Goal: Information Seeking & Learning: Check status

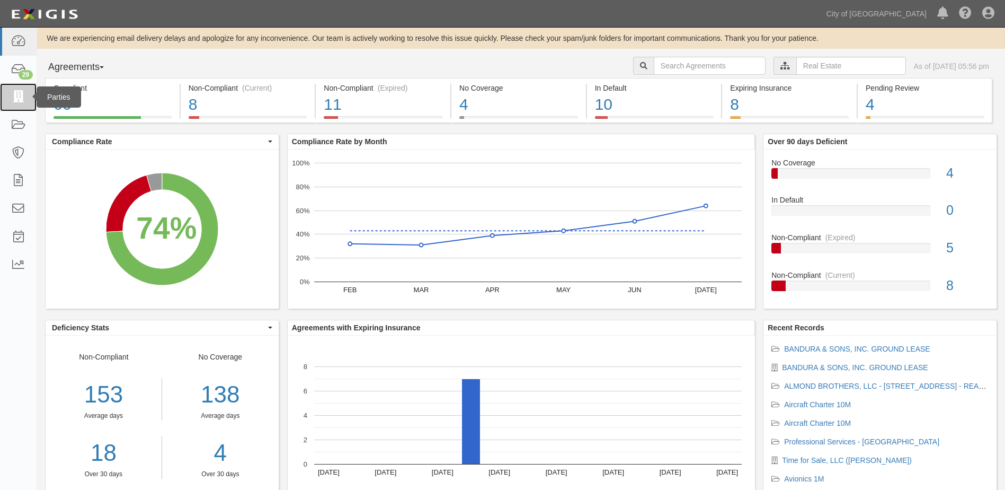
click at [23, 101] on icon at bounding box center [18, 97] width 15 height 12
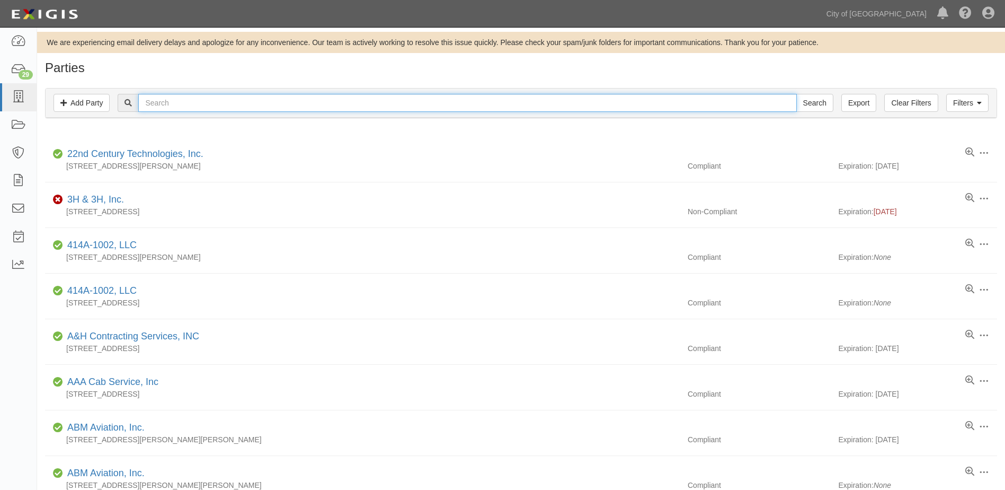
click at [170, 100] on input "text" at bounding box center [467, 103] width 658 height 18
type input "lumen"
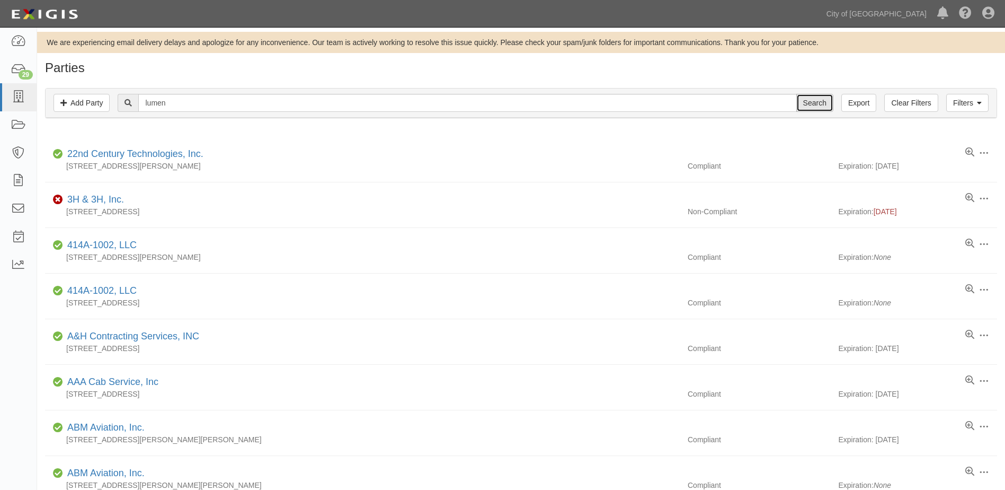
click at [806, 95] on input "Search" at bounding box center [814, 103] width 37 height 18
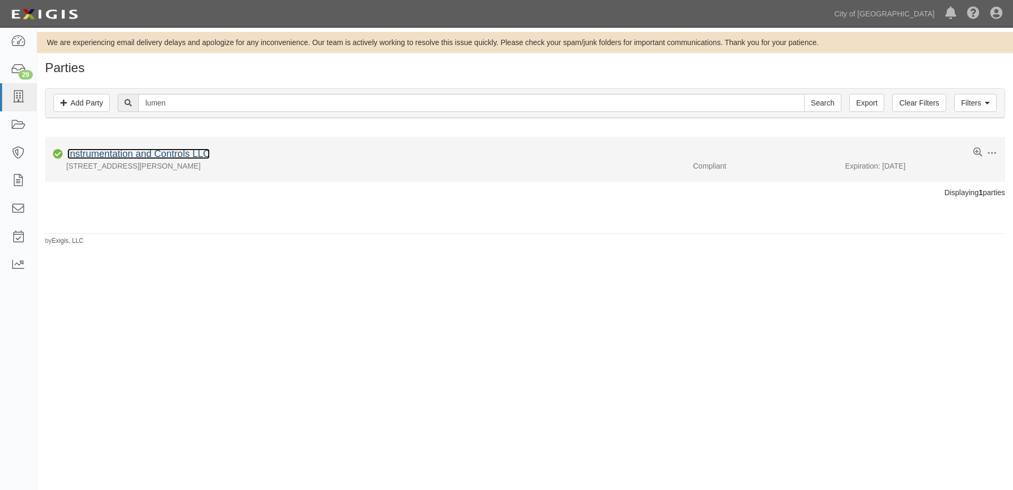
click at [137, 155] on link "Instrumentation and Controls LLC" at bounding box center [138, 153] width 143 height 11
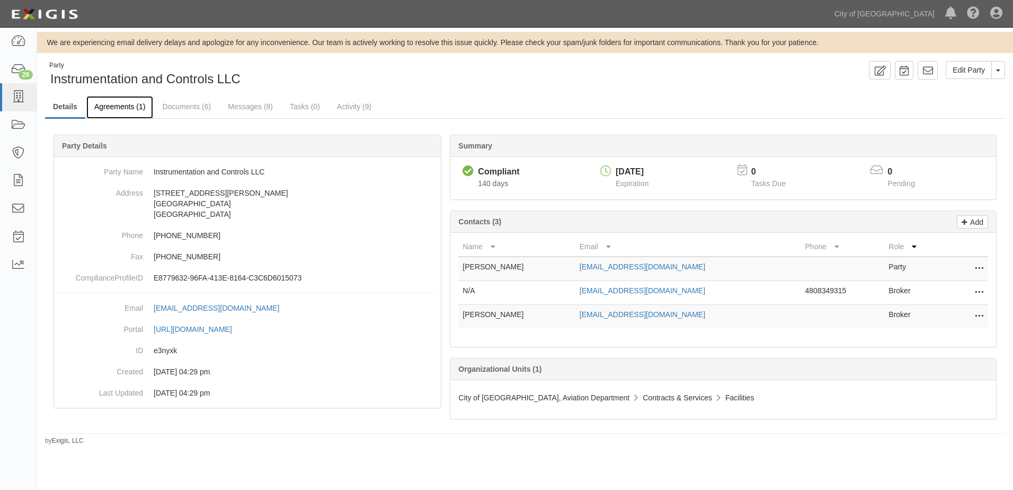
click at [133, 108] on link "Agreements (1)" at bounding box center [119, 107] width 67 height 23
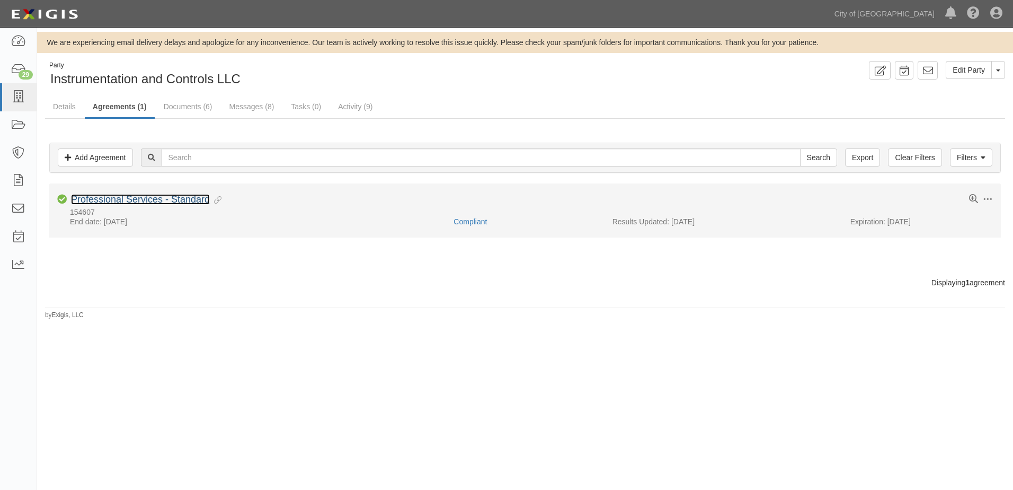
click at [131, 198] on link "Professional Services - Standard" at bounding box center [140, 199] width 139 height 11
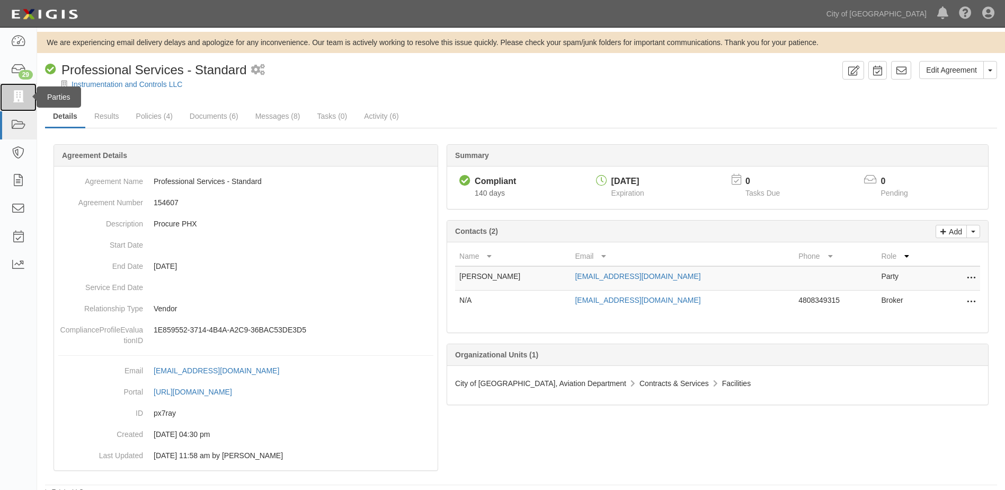
click at [16, 99] on icon at bounding box center [18, 97] width 15 height 12
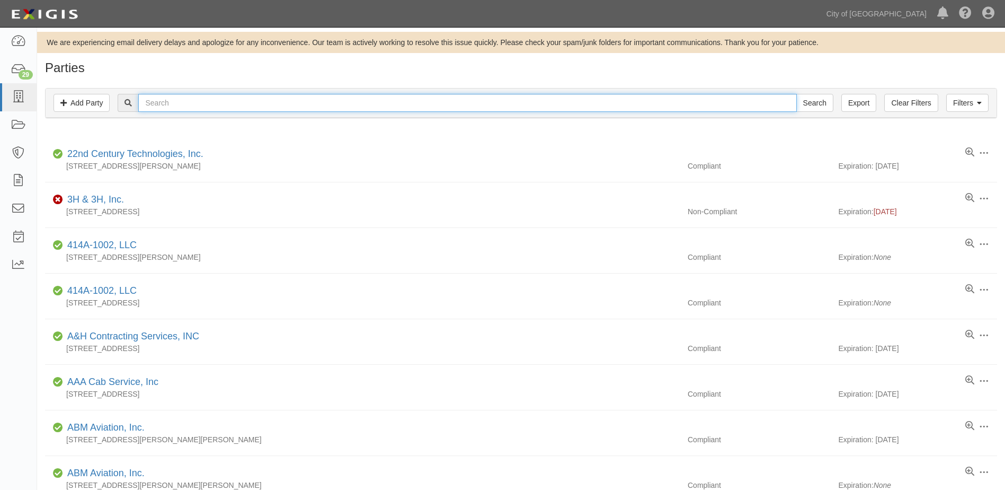
click at [272, 104] on input "text" at bounding box center [467, 103] width 658 height 18
type input "centurylink"
click at [796, 94] on input "Search" at bounding box center [814, 103] width 37 height 18
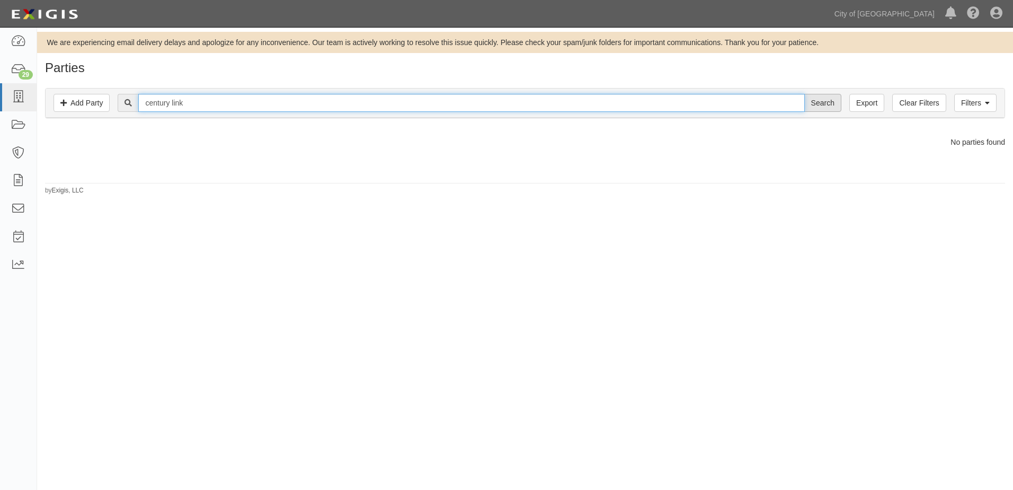
type input "century link"
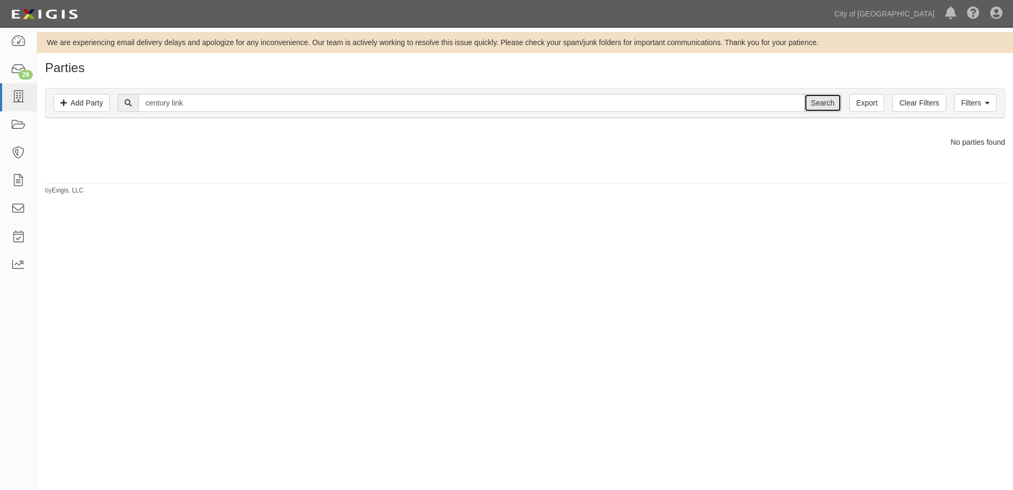
click at [824, 109] on input "Search" at bounding box center [822, 103] width 37 height 18
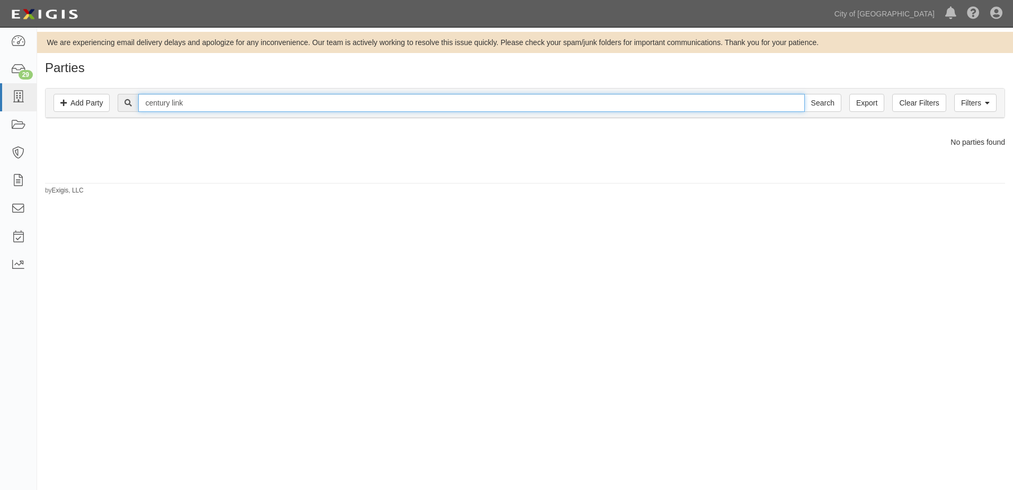
click at [206, 105] on input "century link" at bounding box center [471, 103] width 666 height 18
type input "century"
click at [804, 94] on input "Search" at bounding box center [822, 103] width 37 height 18
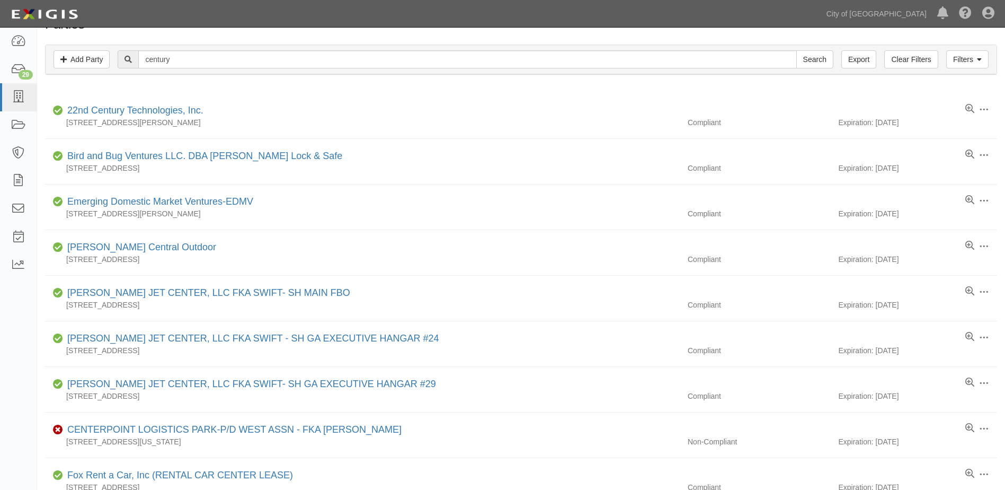
scroll to position [15, 0]
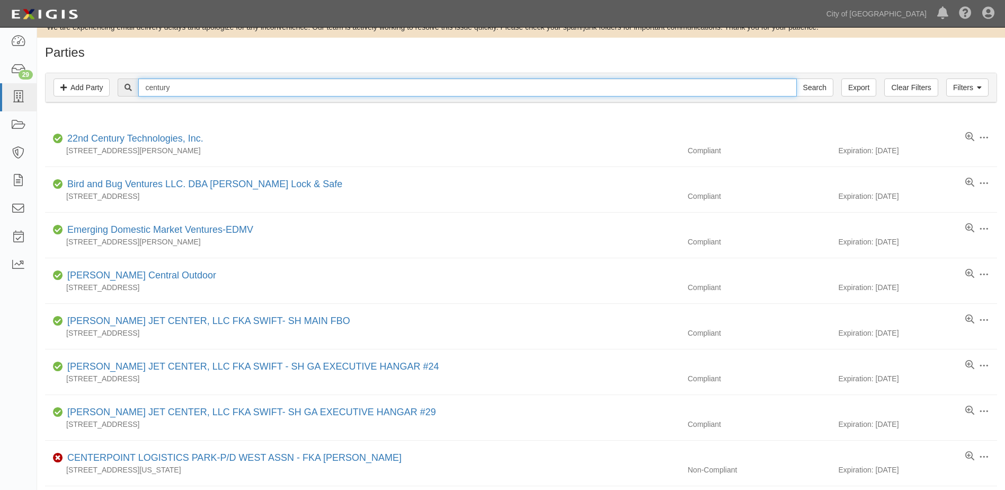
click at [184, 82] on input "century" at bounding box center [467, 87] width 658 height 18
type input "Qwest"
click at [796, 78] on input "Search" at bounding box center [814, 87] width 37 height 18
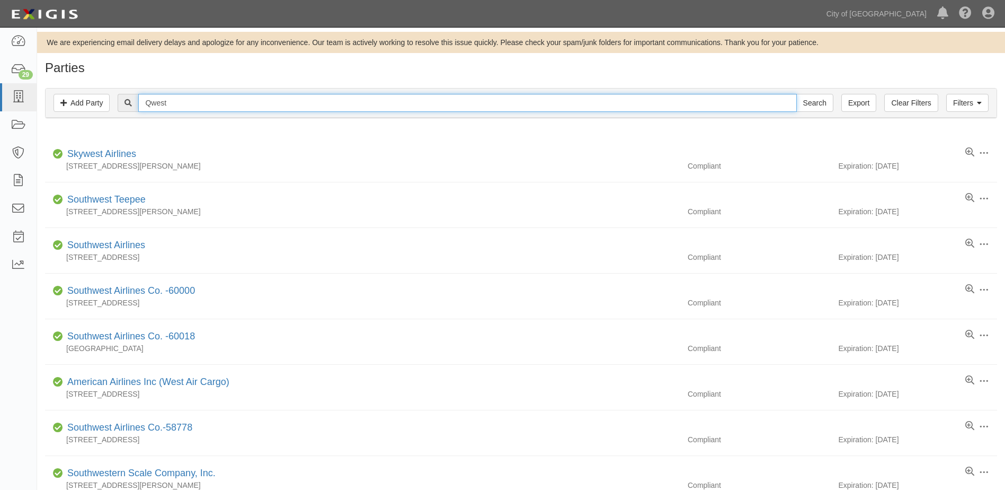
click at [193, 101] on input "Qwest" at bounding box center [467, 103] width 658 height 18
type input "lumen"
click at [796, 94] on input "Search" at bounding box center [814, 103] width 37 height 18
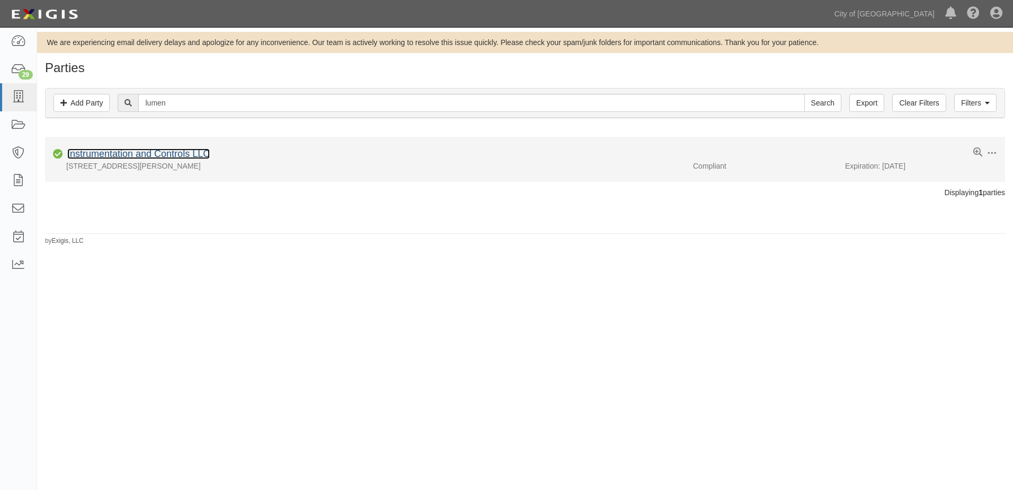
click at [147, 157] on link "Instrumentation and Controls LLC" at bounding box center [138, 153] width 143 height 11
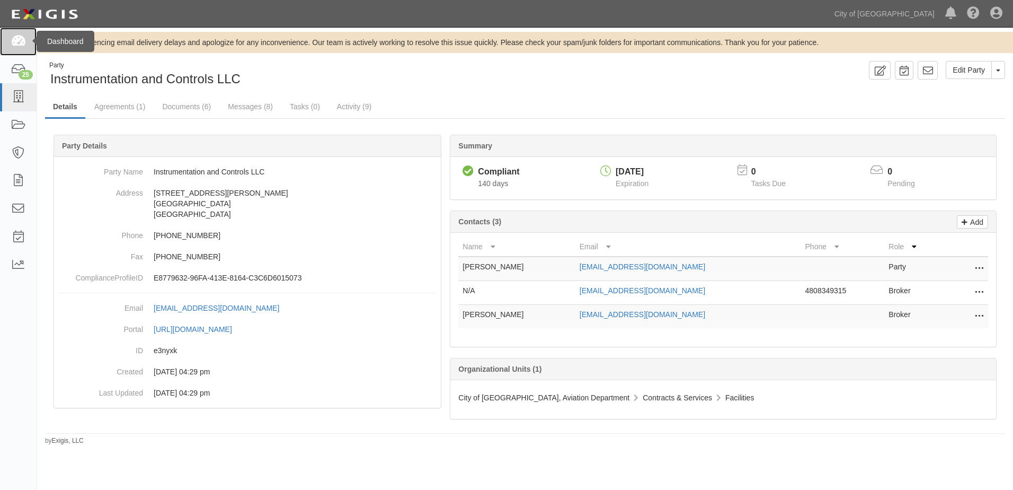
click at [22, 46] on icon at bounding box center [18, 41] width 15 height 12
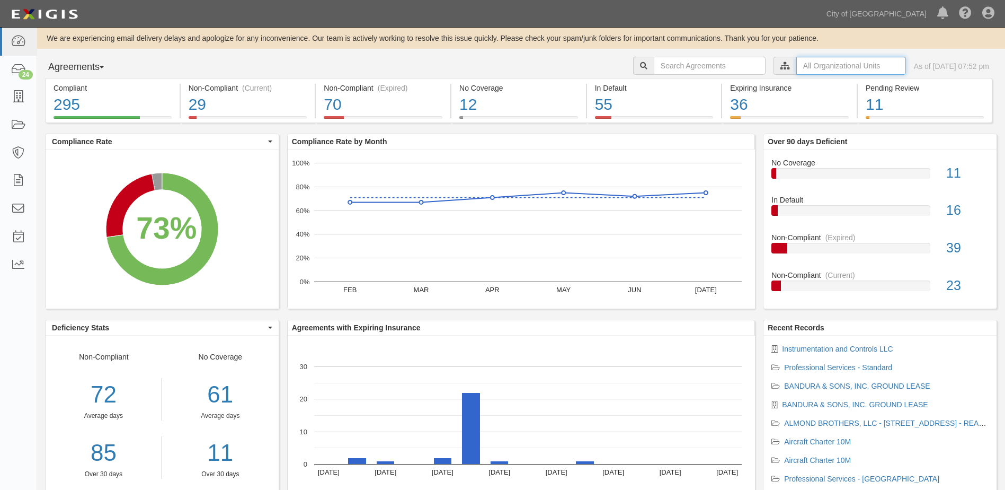
click at [819, 69] on input "text" at bounding box center [851, 66] width 110 height 18
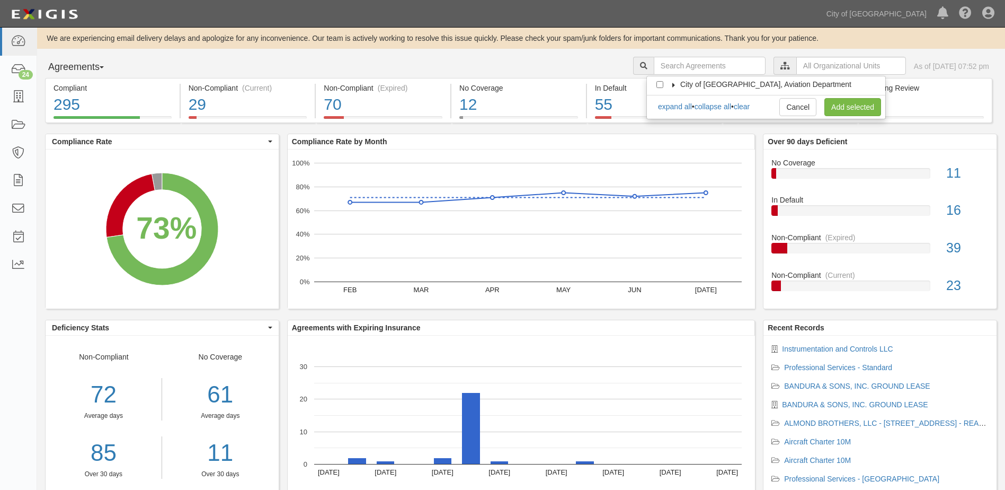
click at [675, 87] on icon at bounding box center [673, 85] width 7 height 5
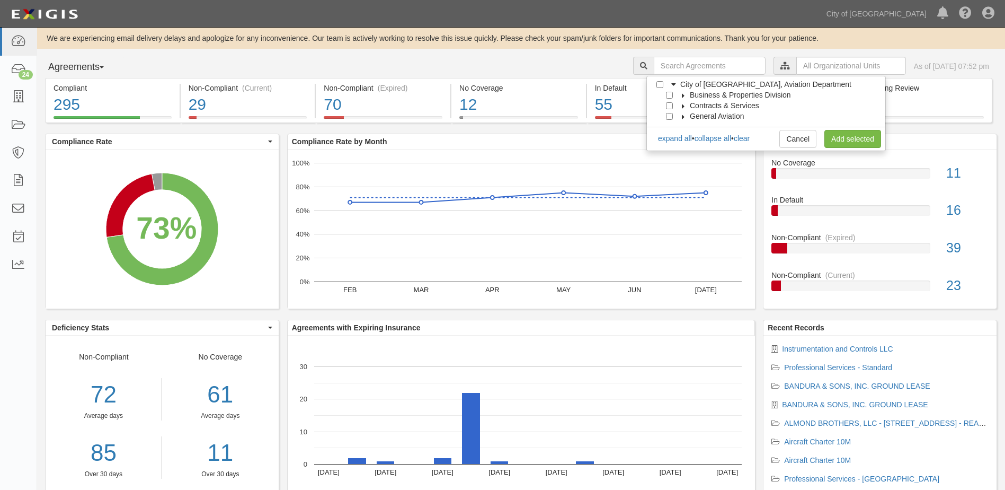
click at [683, 94] on icon at bounding box center [683, 95] width 7 height 5
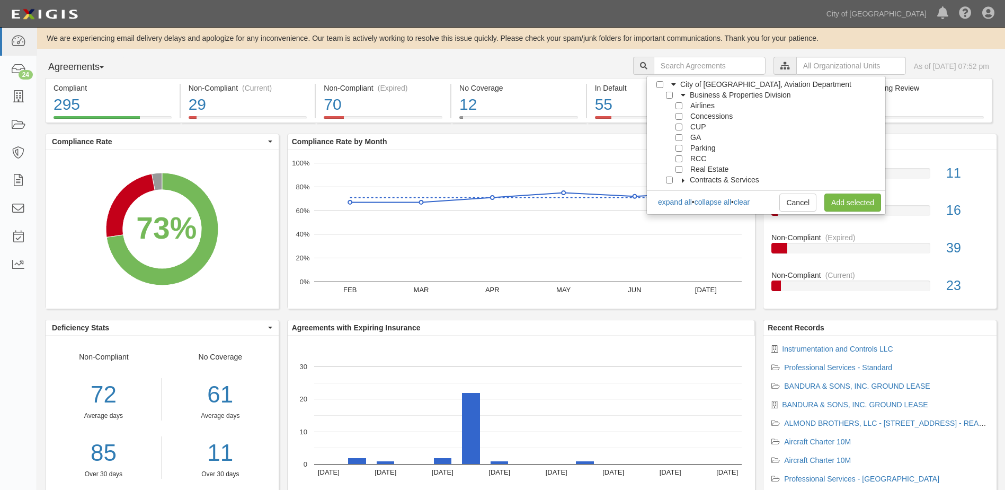
click at [683, 167] on div at bounding box center [682, 168] width 10 height 7
click at [678, 171] on input "Real Estate" at bounding box center [678, 169] width 7 height 7
checkbox input "true"
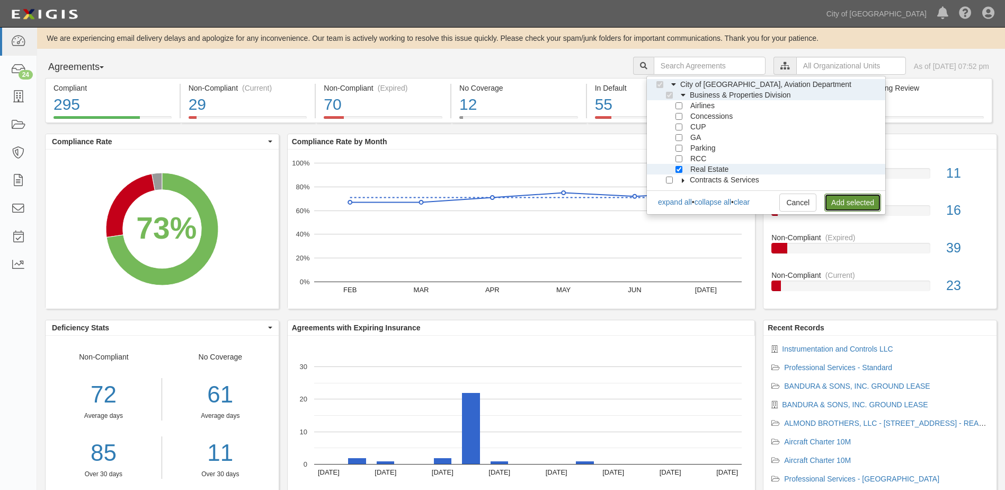
click at [843, 207] on link "Add selected" at bounding box center [852, 202] width 57 height 18
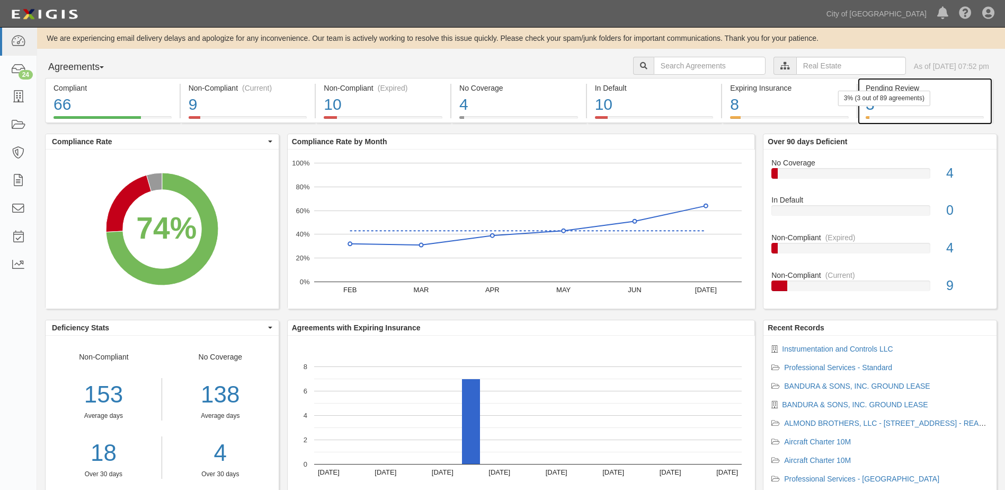
click at [924, 103] on div "3% (3 out of 89 agreements)" at bounding box center [884, 98] width 92 height 15
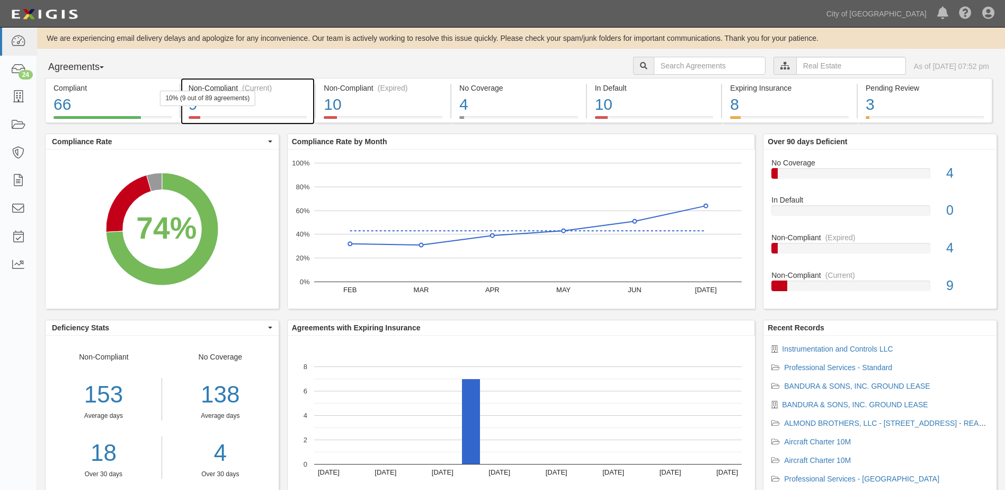
click at [215, 103] on div "10% (9 out of 89 agreements)" at bounding box center [207, 98] width 96 height 15
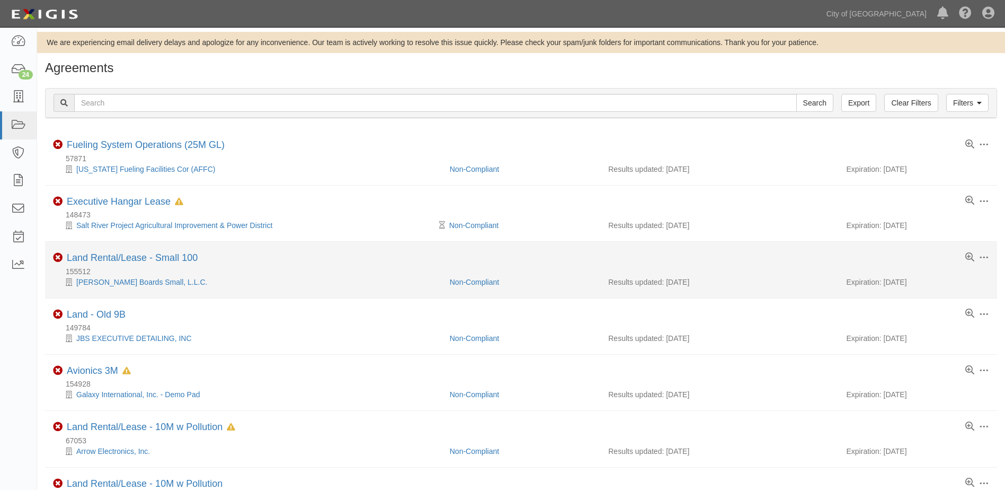
click at [131, 263] on div "Land Rental/Lease - Small 100" at bounding box center [132, 258] width 131 height 12
click at [134, 261] on link "Land Rental/Lease - Small 100" at bounding box center [132, 257] width 131 height 11
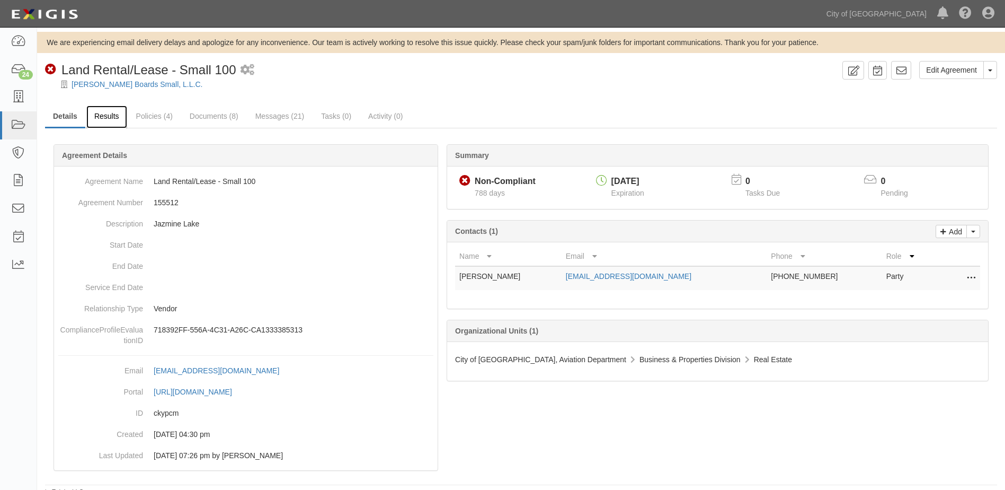
click at [112, 113] on link "Results" at bounding box center [106, 116] width 41 height 23
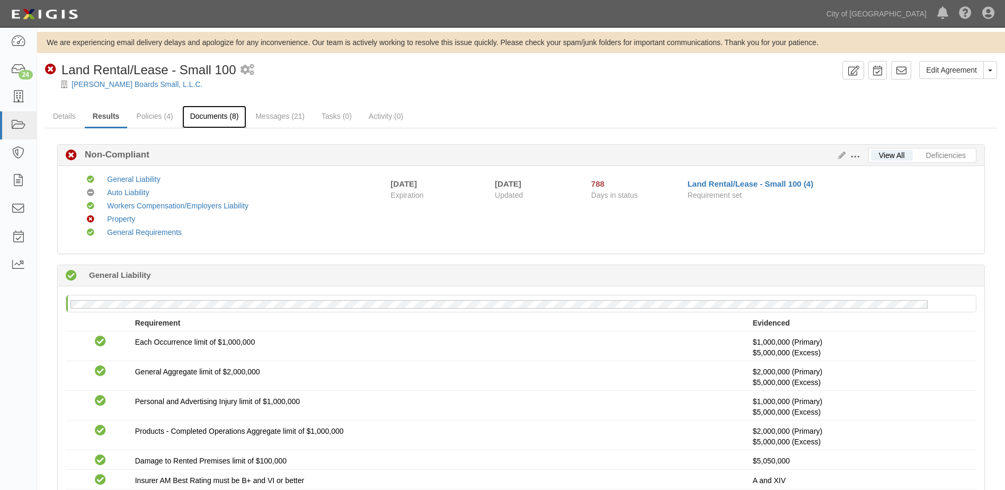
click at [204, 116] on link "Documents (8)" at bounding box center [214, 116] width 65 height 23
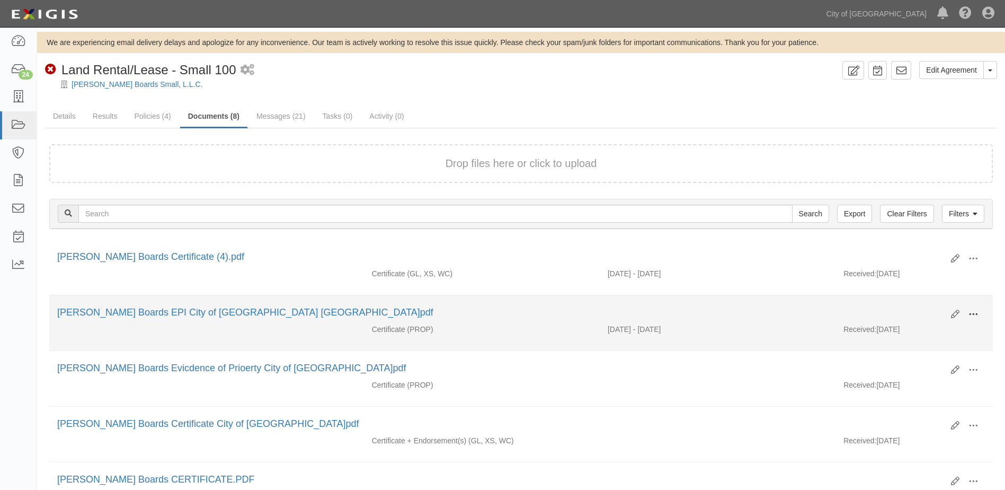
click at [976, 313] on span at bounding box center [973, 314] width 10 height 10
click at [915, 325] on link "View" at bounding box center [922, 329] width 84 height 19
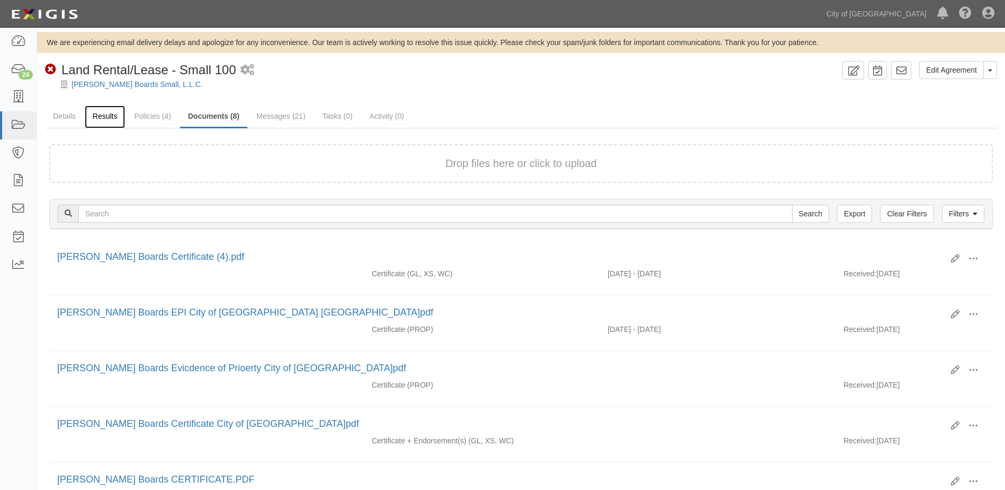
click at [105, 115] on link "Results" at bounding box center [105, 116] width 41 height 23
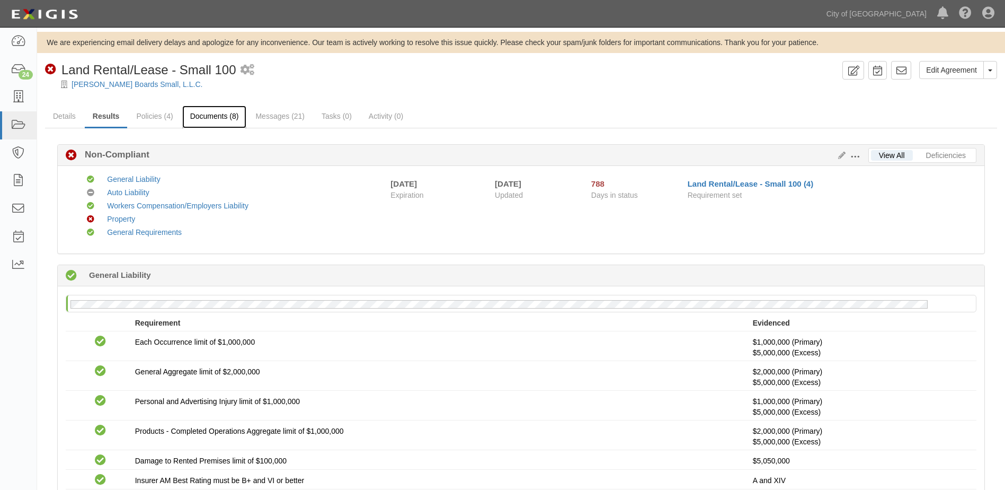
click at [203, 115] on link "Documents (8)" at bounding box center [214, 116] width 65 height 23
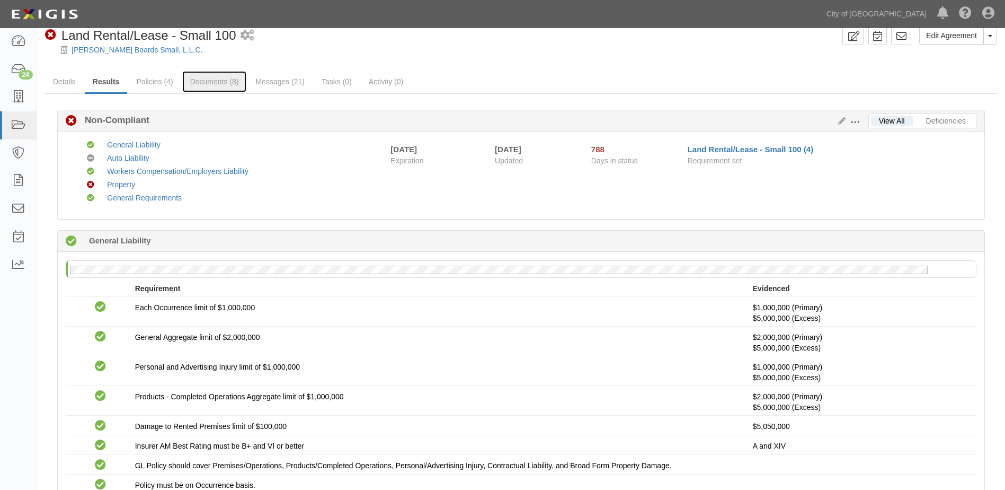
scroll to position [53, 0]
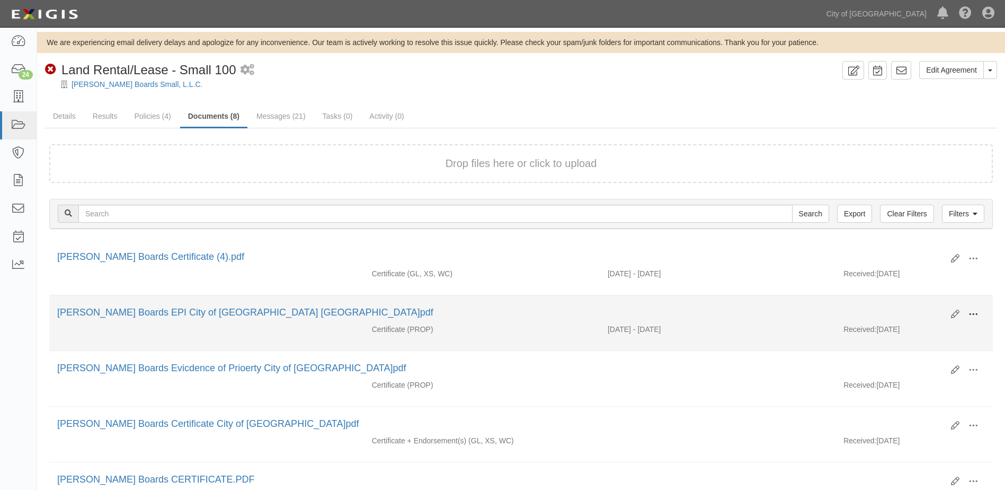
click at [969, 314] on span at bounding box center [973, 314] width 10 height 10
click at [908, 326] on link "View" at bounding box center [922, 329] width 84 height 19
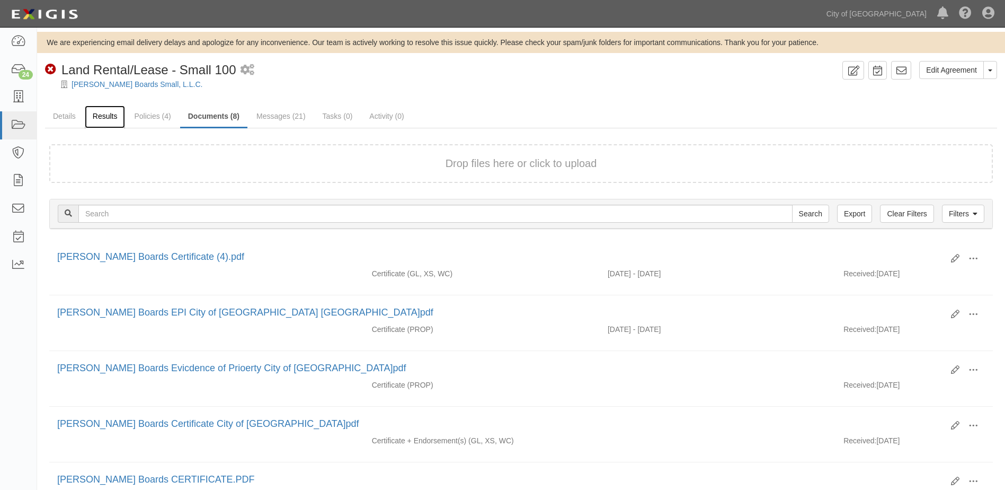
click at [114, 119] on link "Results" at bounding box center [105, 116] width 41 height 23
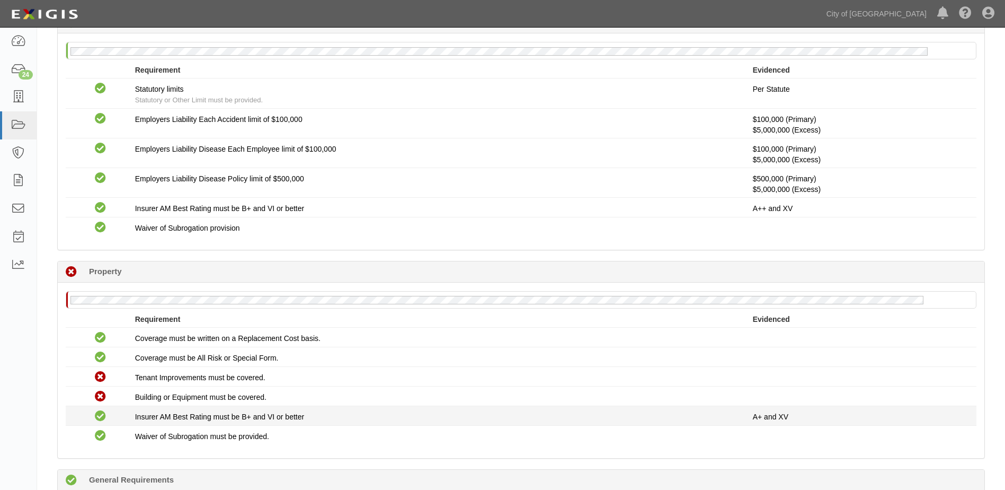
scroll to position [795, 0]
